Goal: Transaction & Acquisition: Purchase product/service

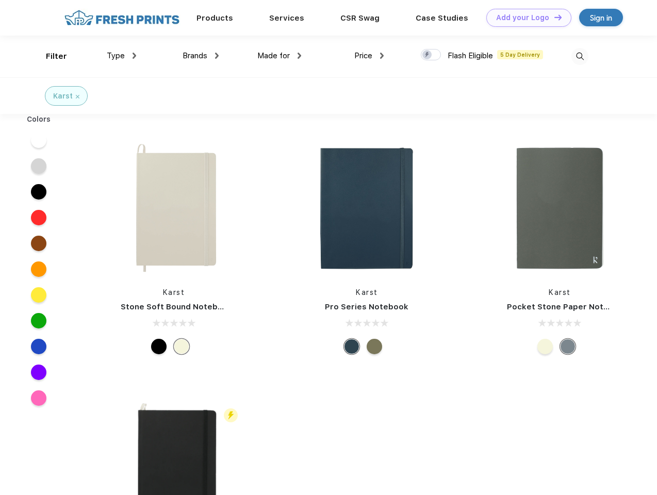
click at [525, 18] on link "Add your Logo Design Tool" at bounding box center [529, 18] width 85 height 18
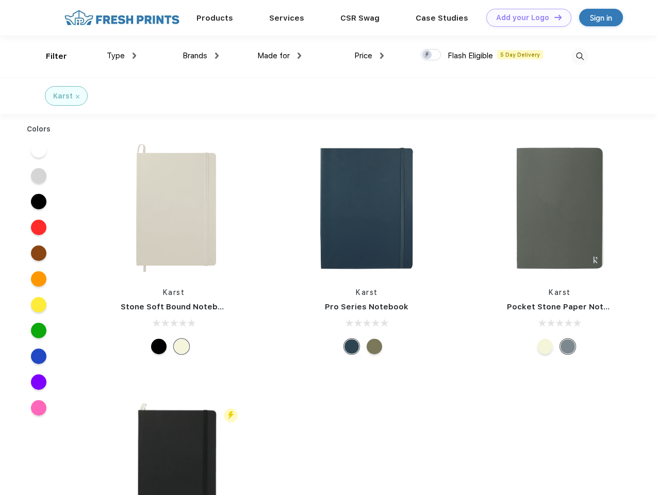
click at [0, 0] on div "Design Tool" at bounding box center [0, 0] width 0 height 0
click at [554, 17] on link "Add your Logo Design Tool" at bounding box center [529, 18] width 85 height 18
click at [50, 56] on div "Filter" at bounding box center [56, 57] width 21 height 12
click at [122, 56] on span "Type" at bounding box center [116, 55] width 18 height 9
click at [201, 56] on span "Brands" at bounding box center [195, 55] width 25 height 9
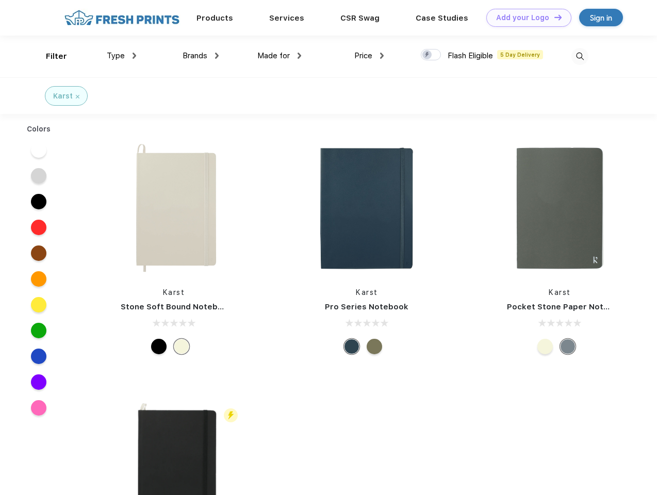
click at [280, 56] on span "Made for" at bounding box center [273, 55] width 33 height 9
click at [369, 56] on span "Price" at bounding box center [363, 55] width 18 height 9
click at [431, 55] on div at bounding box center [431, 54] width 20 height 11
click at [428, 55] on input "checkbox" at bounding box center [424, 51] width 7 height 7
click at [580, 56] on img at bounding box center [580, 56] width 17 height 17
